Goal: Information Seeking & Learning: Find specific fact

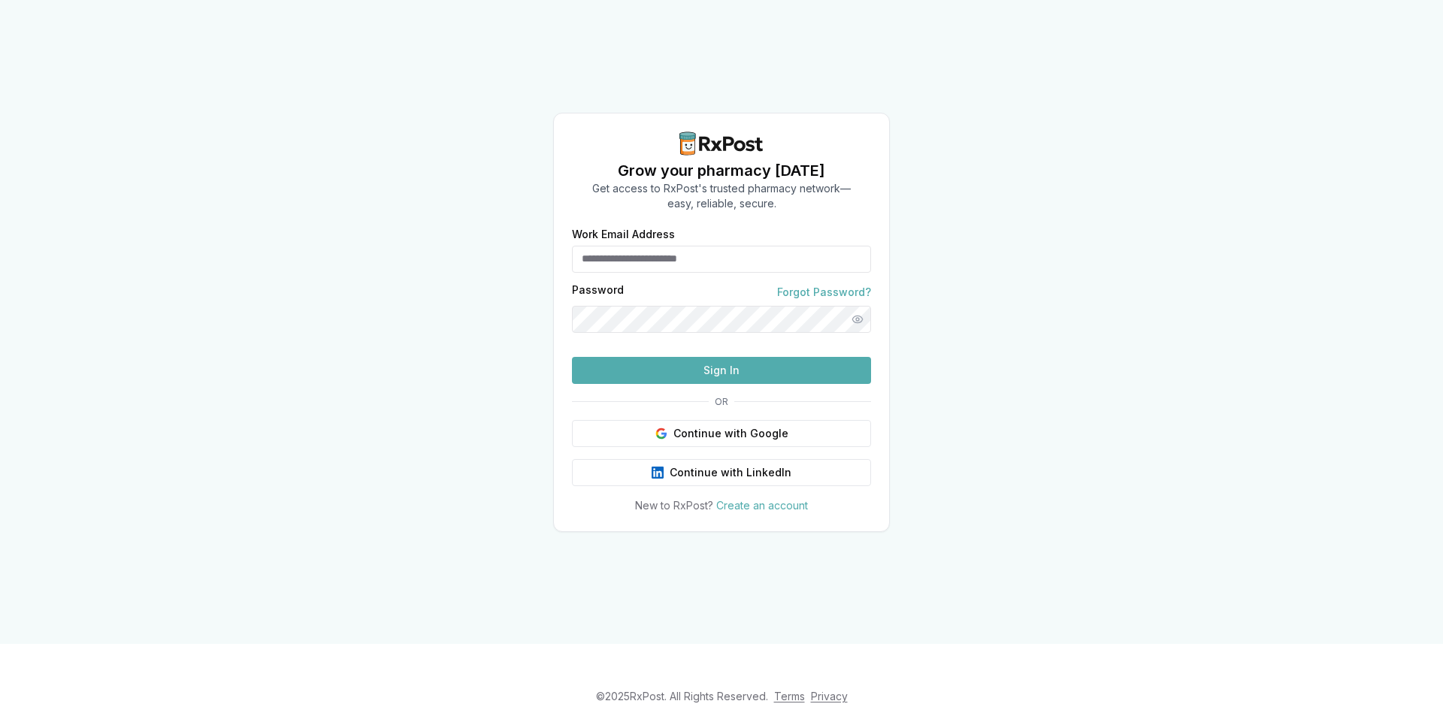
drag, startPoint x: 0, startPoint y: 0, endPoint x: 778, endPoint y: 267, distance: 822.5
click at [778, 267] on input "Work Email Address" at bounding box center [721, 259] width 299 height 27
type input "**********"
click at [755, 437] on button "Continue with Google" at bounding box center [721, 433] width 299 height 27
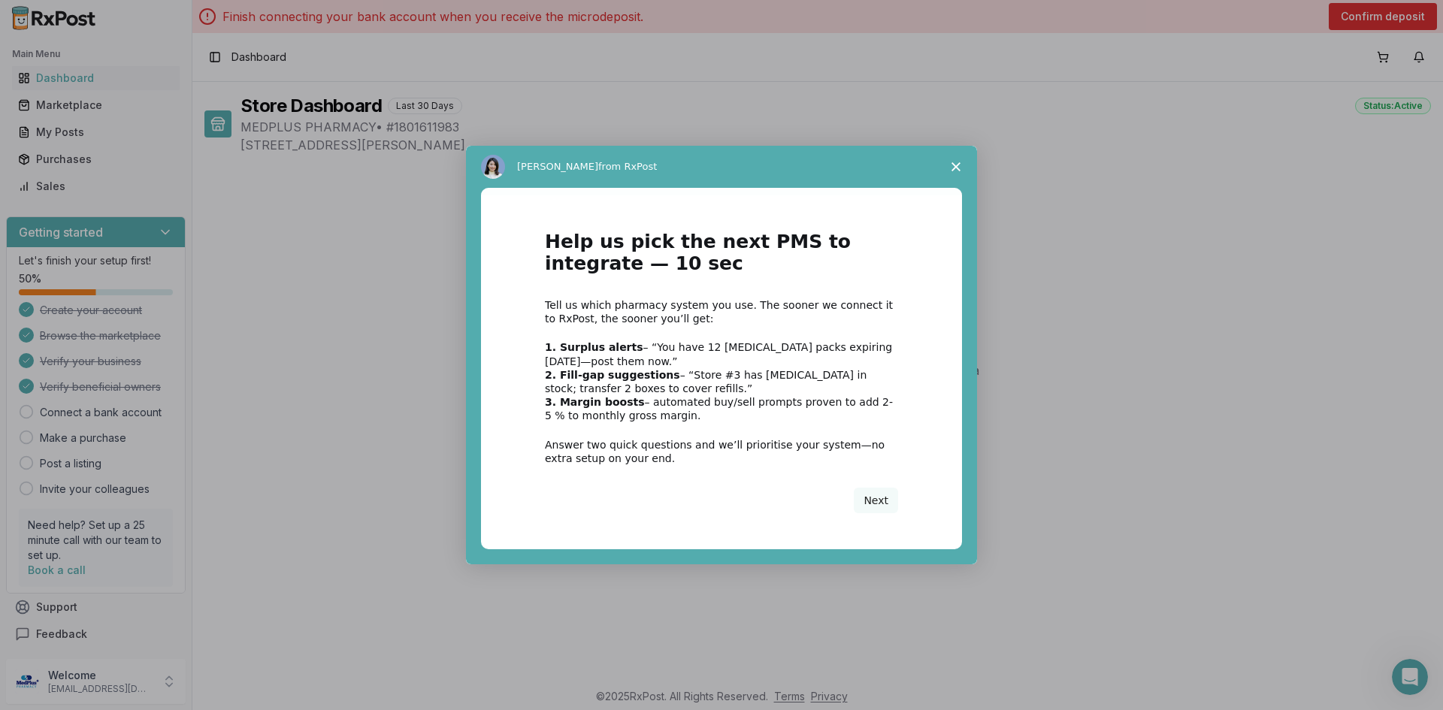
click at [955, 164] on icon "Close survey" at bounding box center [956, 166] width 9 height 9
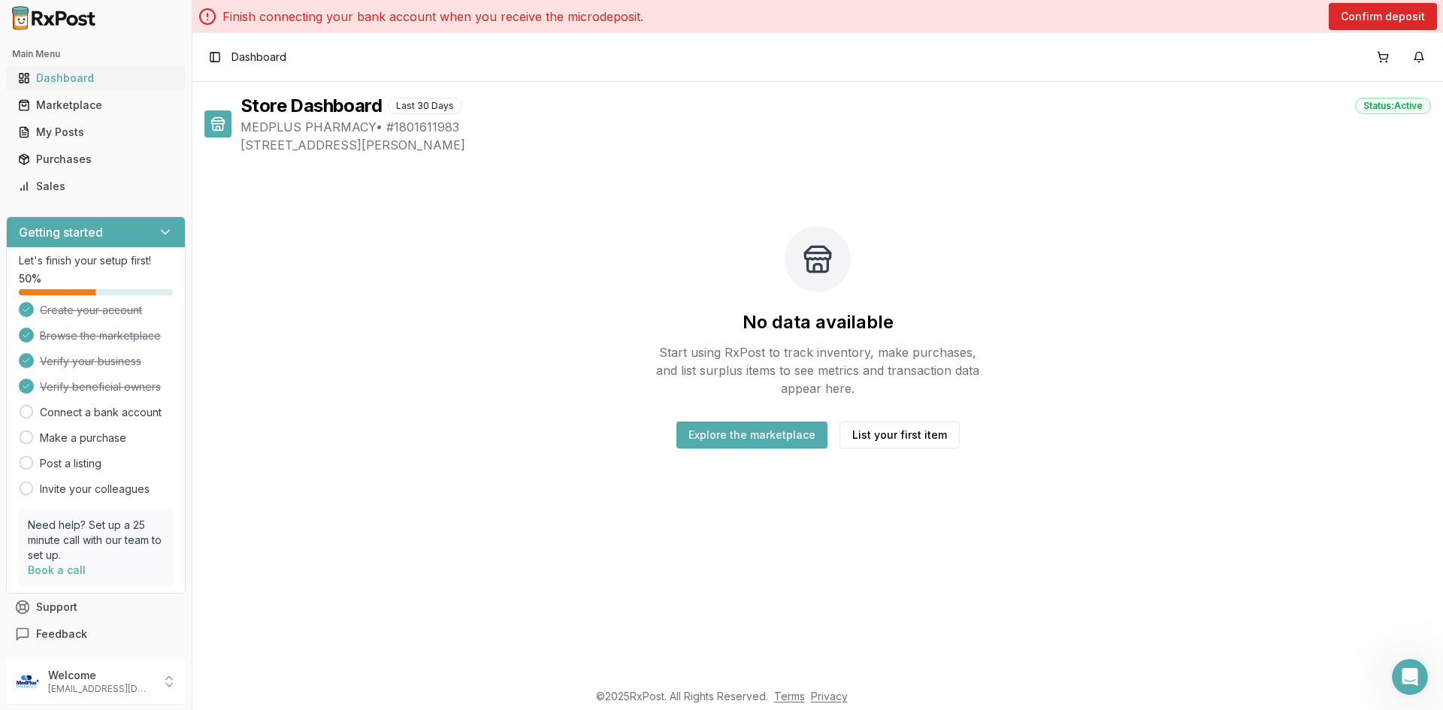
click at [100, 79] on div "Dashboard" at bounding box center [96, 78] width 156 height 15
click at [94, 103] on div "Marketplace" at bounding box center [96, 105] width 156 height 15
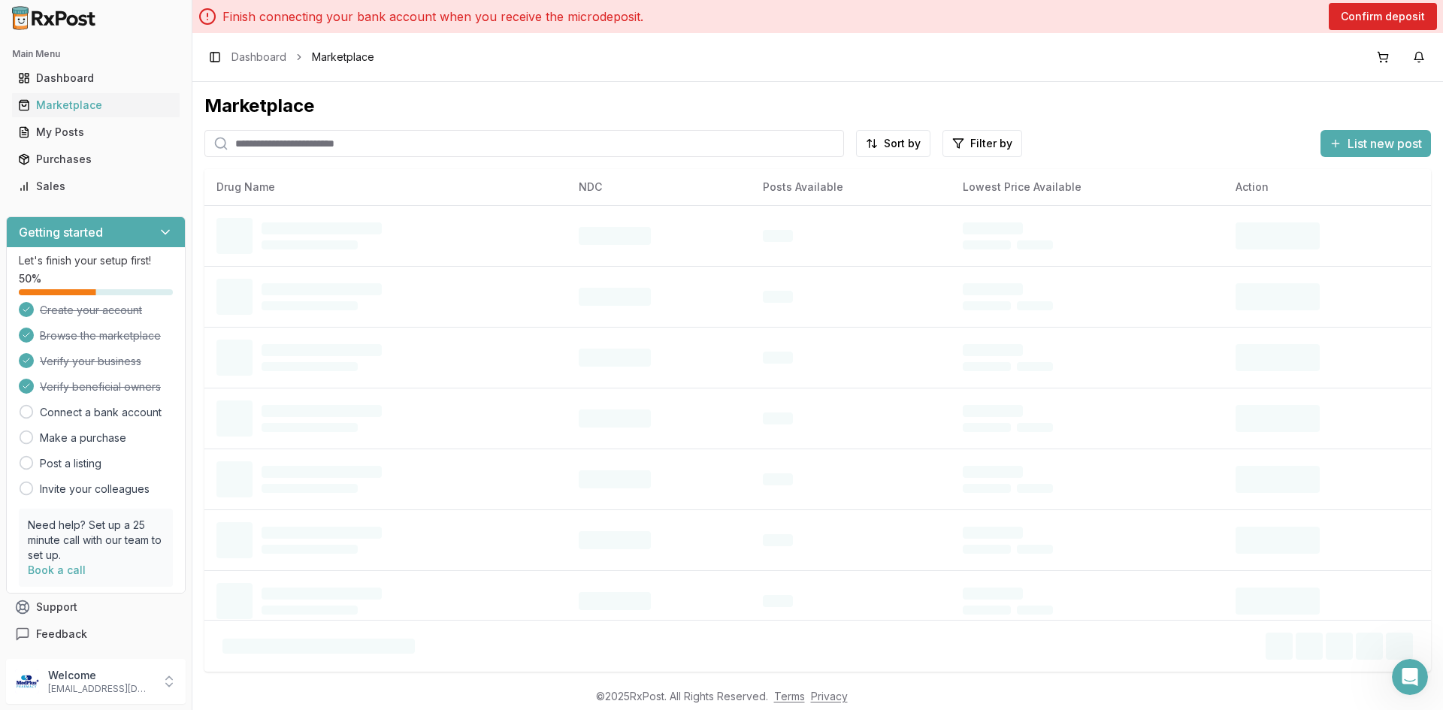
click at [263, 138] on input "search" at bounding box center [524, 143] width 640 height 27
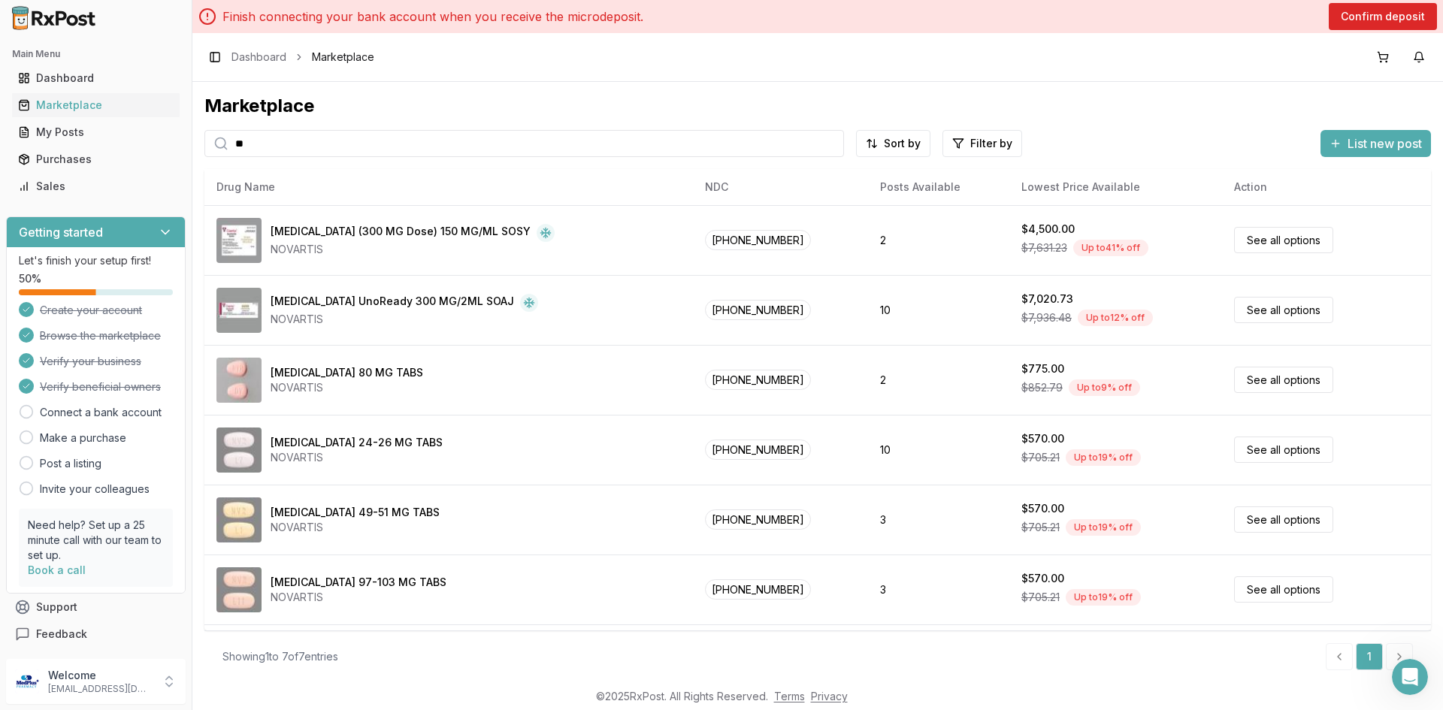
type input "*"
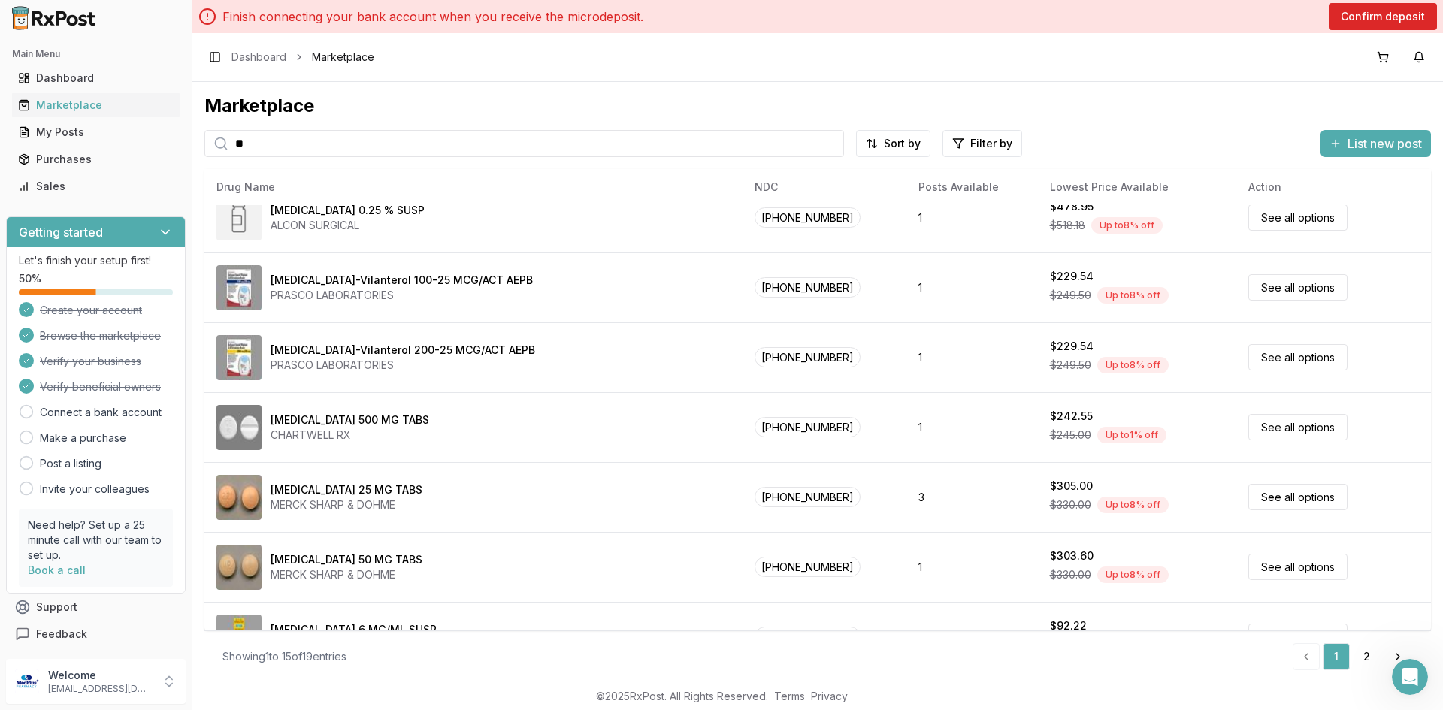
scroll to position [376, 0]
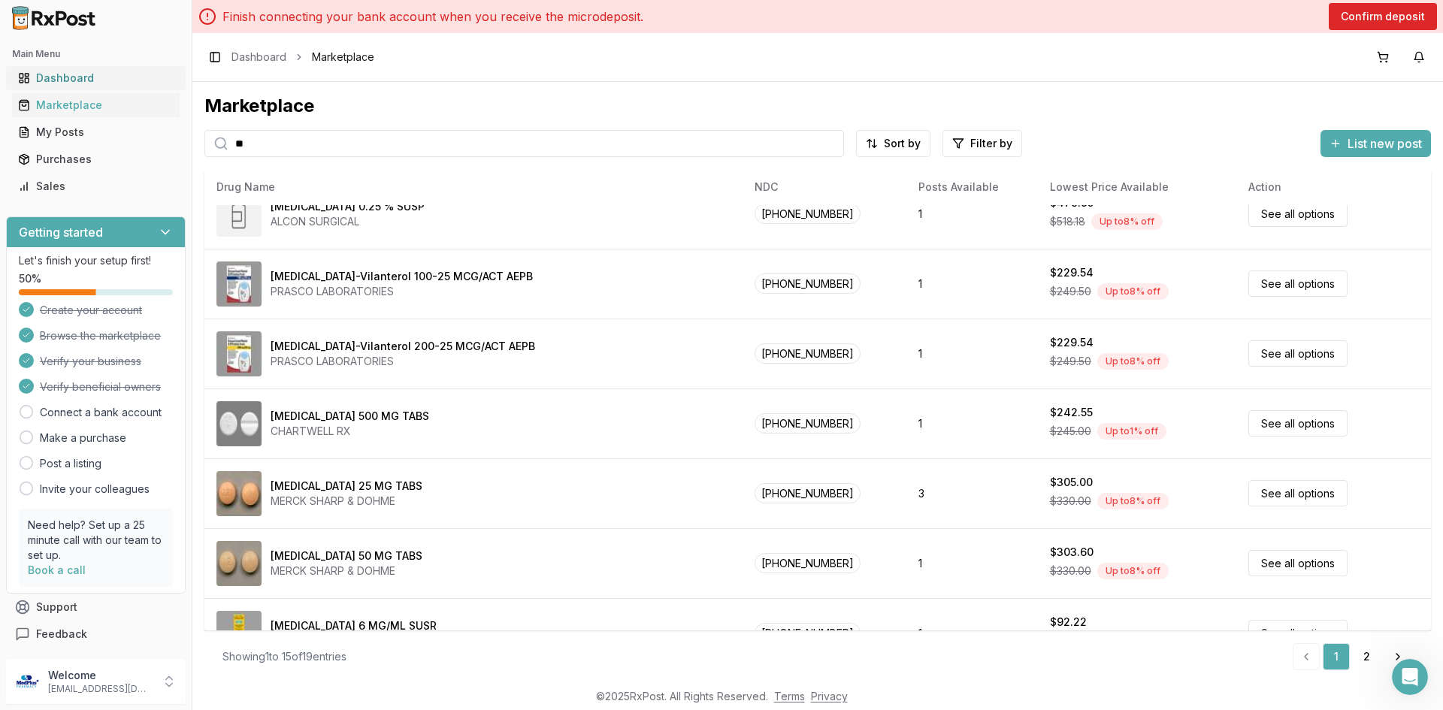
type input "**"
click at [92, 83] on div "Dashboard" at bounding box center [96, 78] width 156 height 15
